Goal: Information Seeking & Learning: Find specific fact

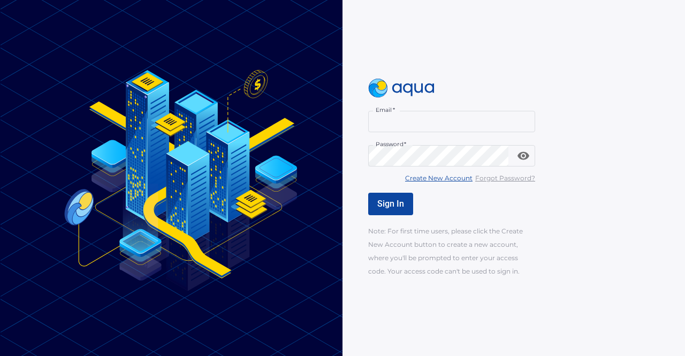
type input "**********"
click at [382, 191] on div "**********" at bounding box center [535, 178] width 334 height 199
click at [387, 199] on span "Sign In" at bounding box center [390, 204] width 27 height 10
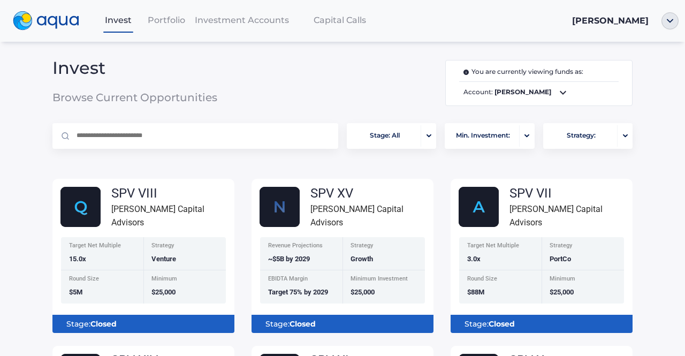
click at [158, 22] on span "Portfolio" at bounding box center [166, 20] width 37 height 10
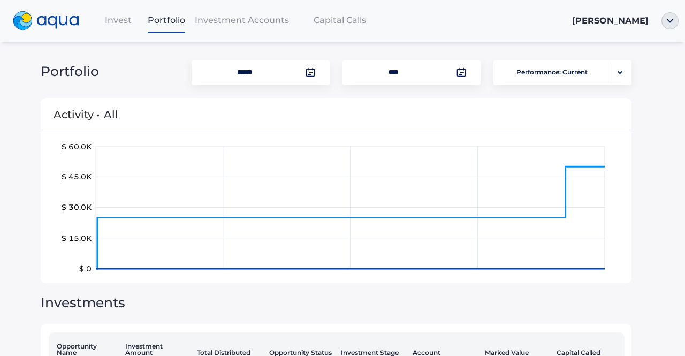
click at [237, 34] on nav "Invest Portfolio Investment Accounts Capital Calls [PERSON_NAME]" at bounding box center [342, 21] width 685 height 42
click at [245, 19] on span "Investment Accounts" at bounding box center [242, 20] width 94 height 10
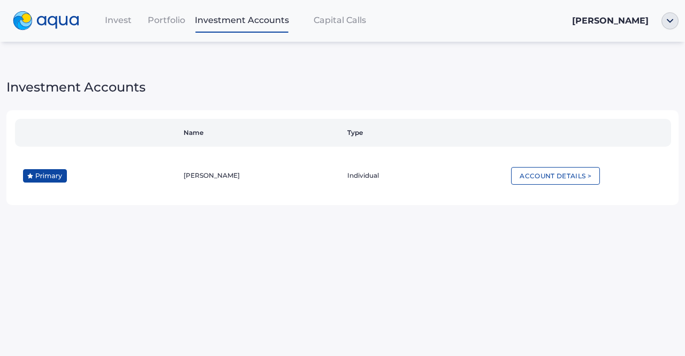
click at [115, 16] on span "Invest" at bounding box center [118, 20] width 27 height 10
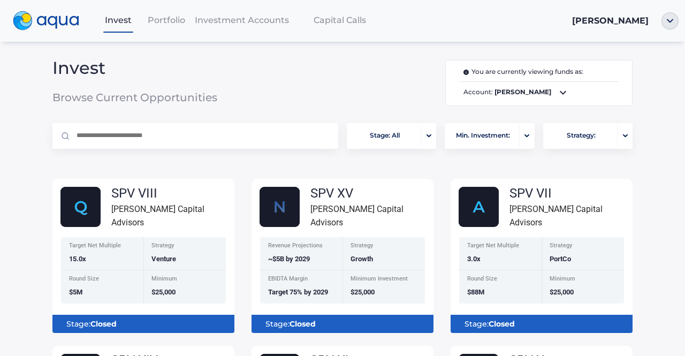
click at [162, 24] on span "Portfolio" at bounding box center [166, 20] width 37 height 10
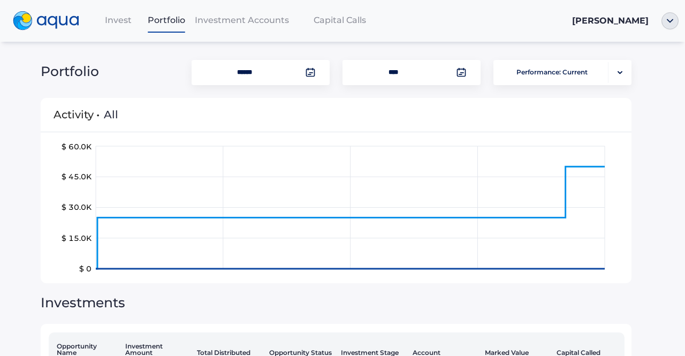
click at [246, 12] on div "Investment Accounts" at bounding box center [242, 20] width 103 height 22
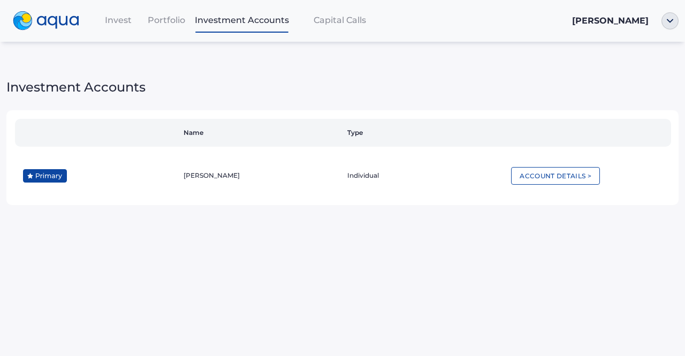
click at [306, 9] on div "Invest Portfolio Investment Accounts Capital Calls [PERSON_NAME]" at bounding box center [342, 21] width 685 height 25
drag, startPoint x: 306, startPoint y: 9, endPoint x: 325, endPoint y: 16, distance: 20.5
click at [325, 16] on div "Invest Portfolio Investment Accounts Capital Calls [PERSON_NAME]" at bounding box center [342, 21] width 685 height 25
click at [325, 16] on span "Capital Calls" at bounding box center [340, 20] width 52 height 10
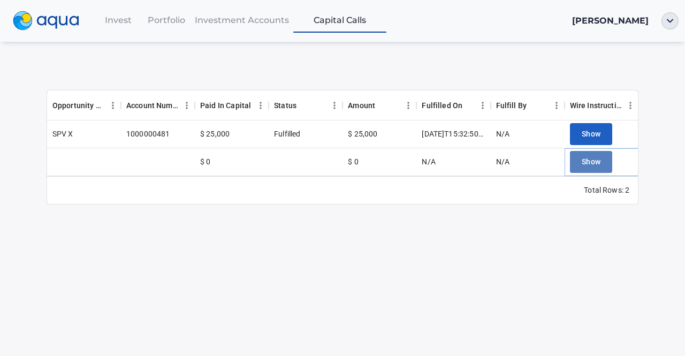
click at [597, 164] on span "Show" at bounding box center [591, 161] width 19 height 13
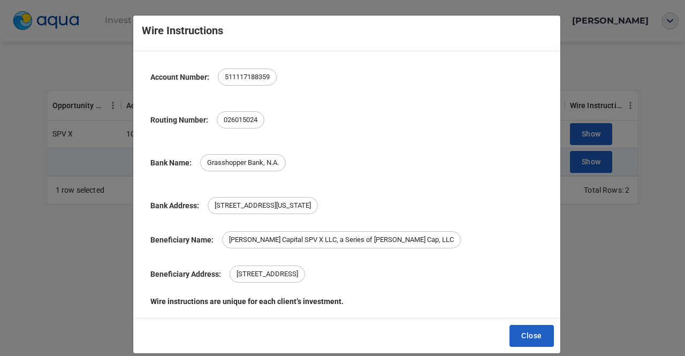
scroll to position [12, 0]
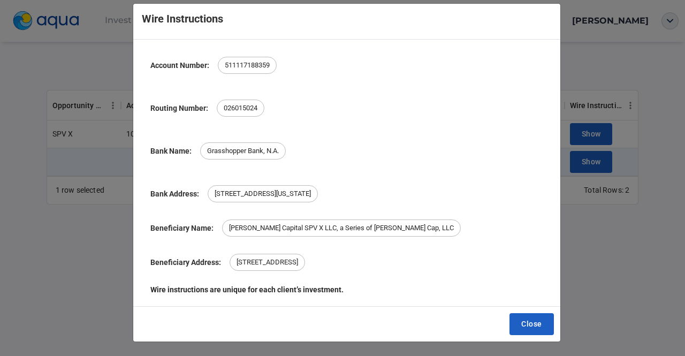
click at [40, 262] on div "Wire Instructions Account Number: [FINANCIAL_ID] Routing Number: [FINANCIAL_ID]…" at bounding box center [342, 178] width 685 height 356
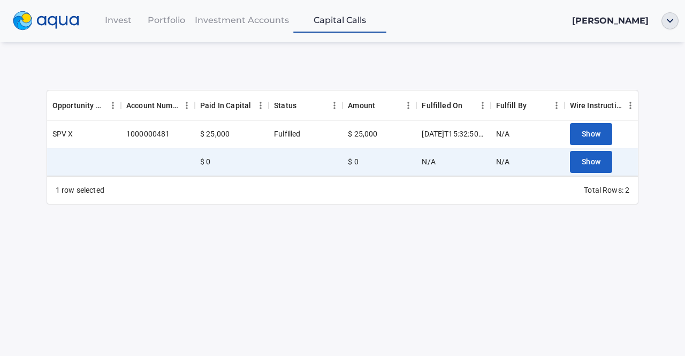
click at [107, 20] on span "Invest" at bounding box center [118, 20] width 27 height 10
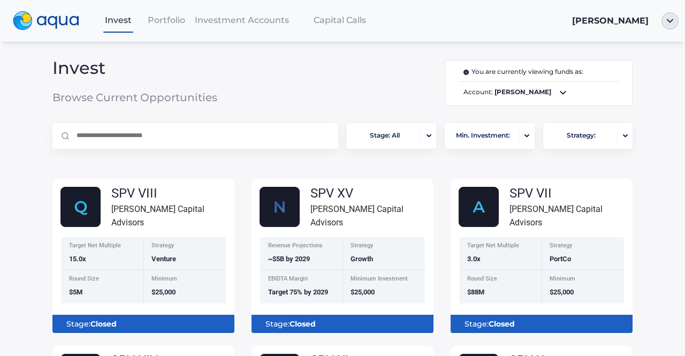
click at [50, 23] on img at bounding box center [46, 20] width 66 height 19
